Goal: Information Seeking & Learning: Learn about a topic

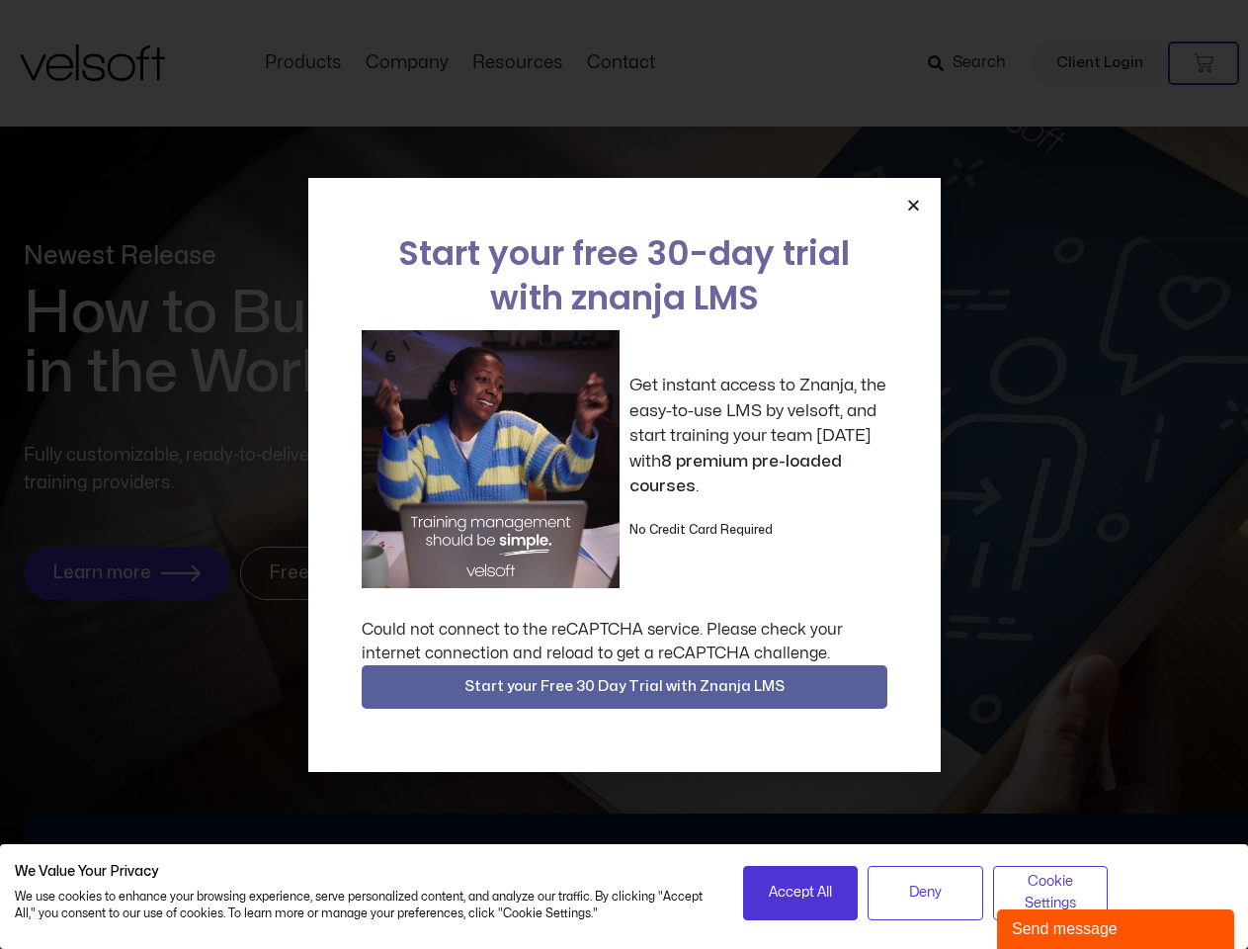
click at [623, 474] on div "Get instant access to Znanja, the easy-to-use LMS by velsoft, and start trainin…" at bounding box center [625, 459] width 526 height 258
click at [913, 205] on icon "Close" at bounding box center [913, 205] width 15 height 15
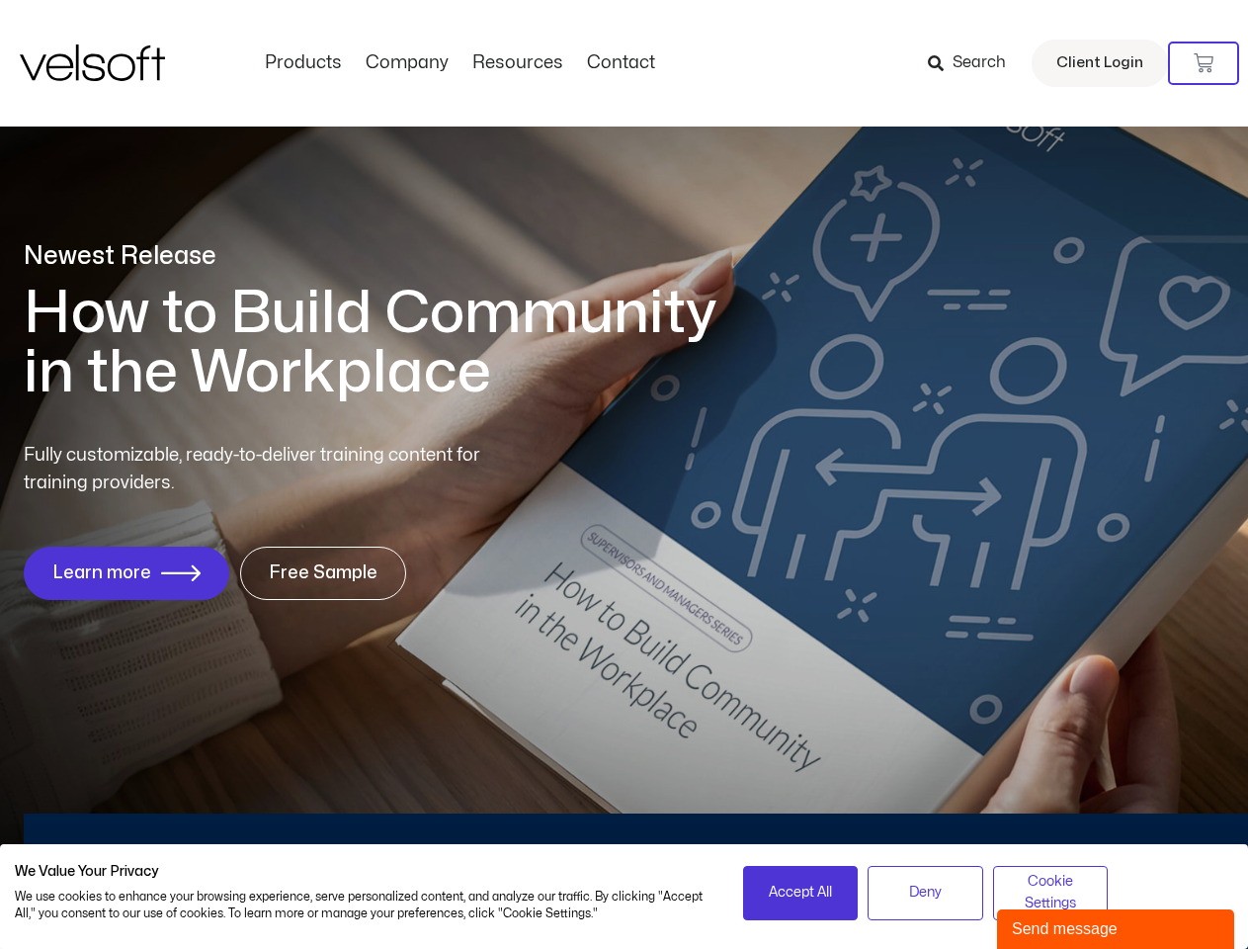
click at [624, 687] on div "Newest Release How to Build Community in the Workplace Fully customizable, read…" at bounding box center [624, 430] width 1248 height 877
click at [800, 892] on span "Accept All" at bounding box center [800, 892] width 63 height 22
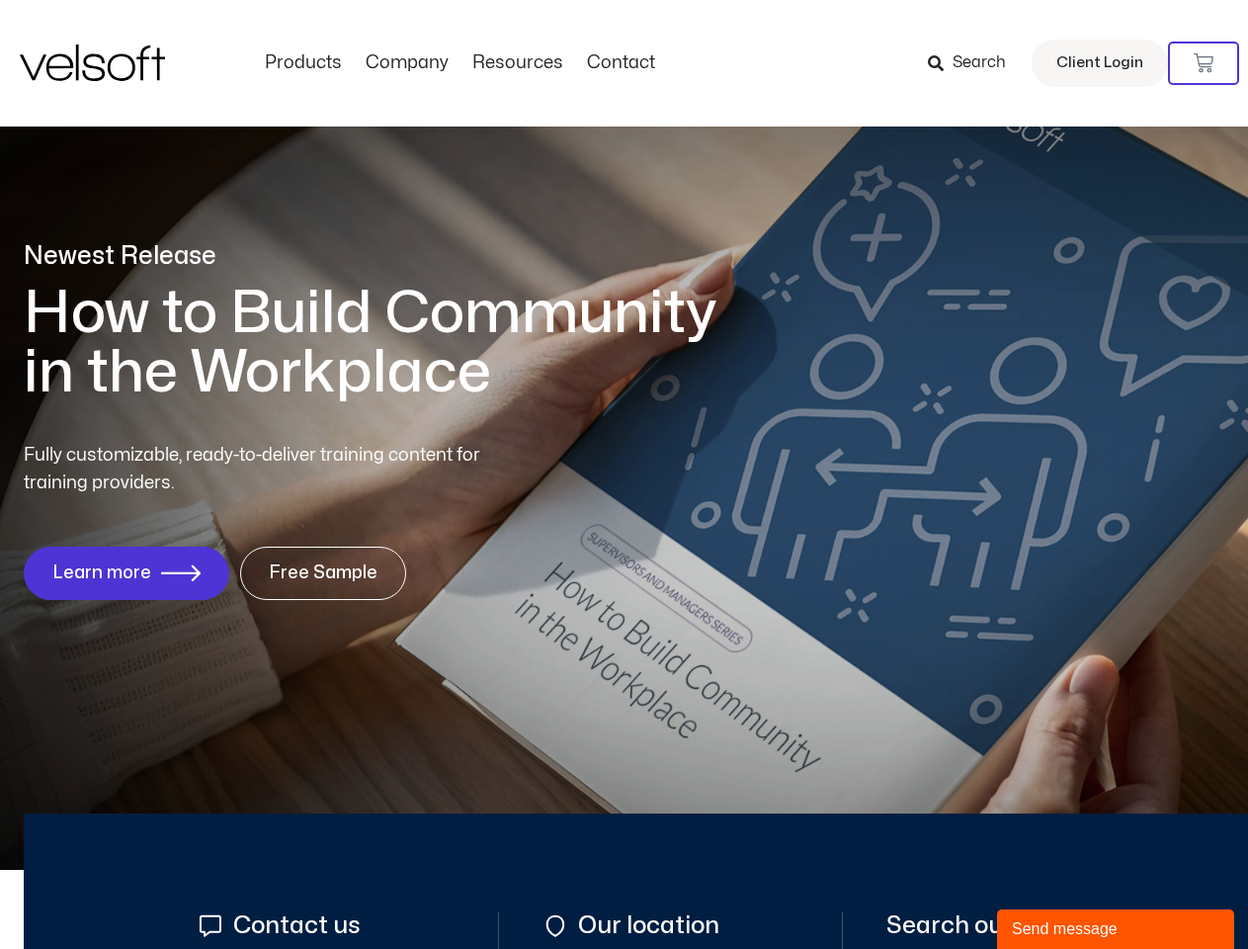
click at [1116, 929] on div "Send message" at bounding box center [1116, 929] width 208 height 24
